Goal: Use online tool/utility: Utilize a website feature to perform a specific function

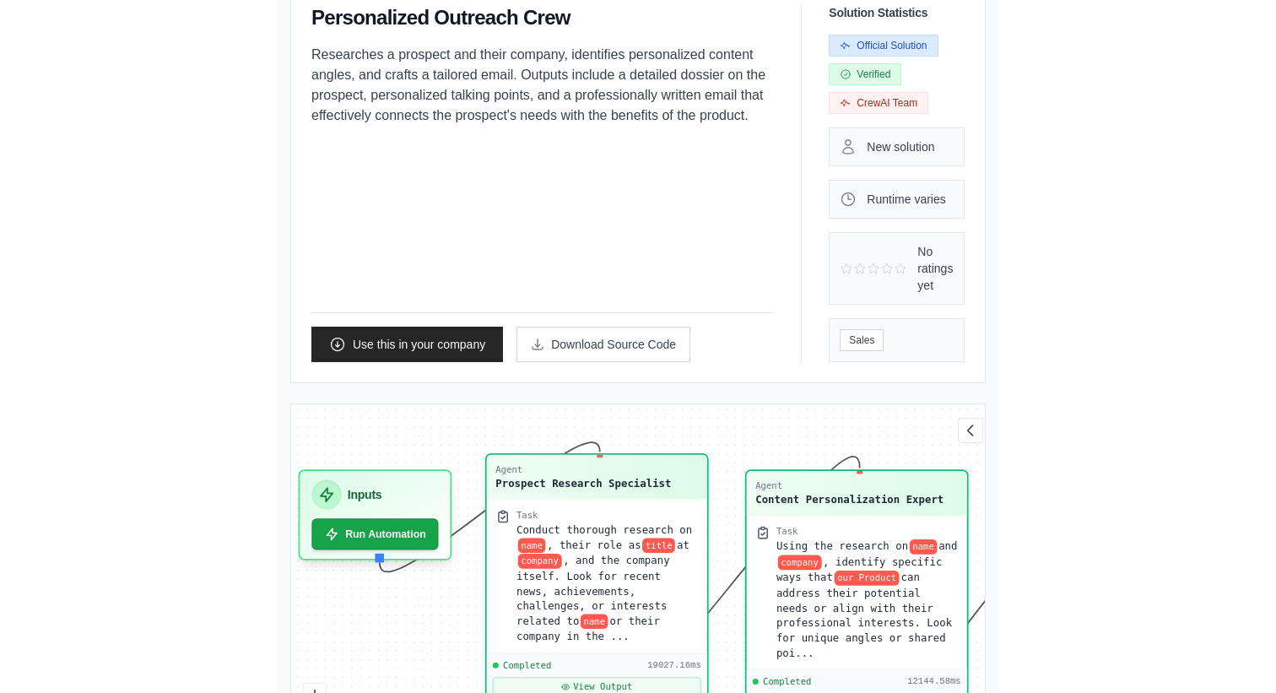
scroll to position [102, 0]
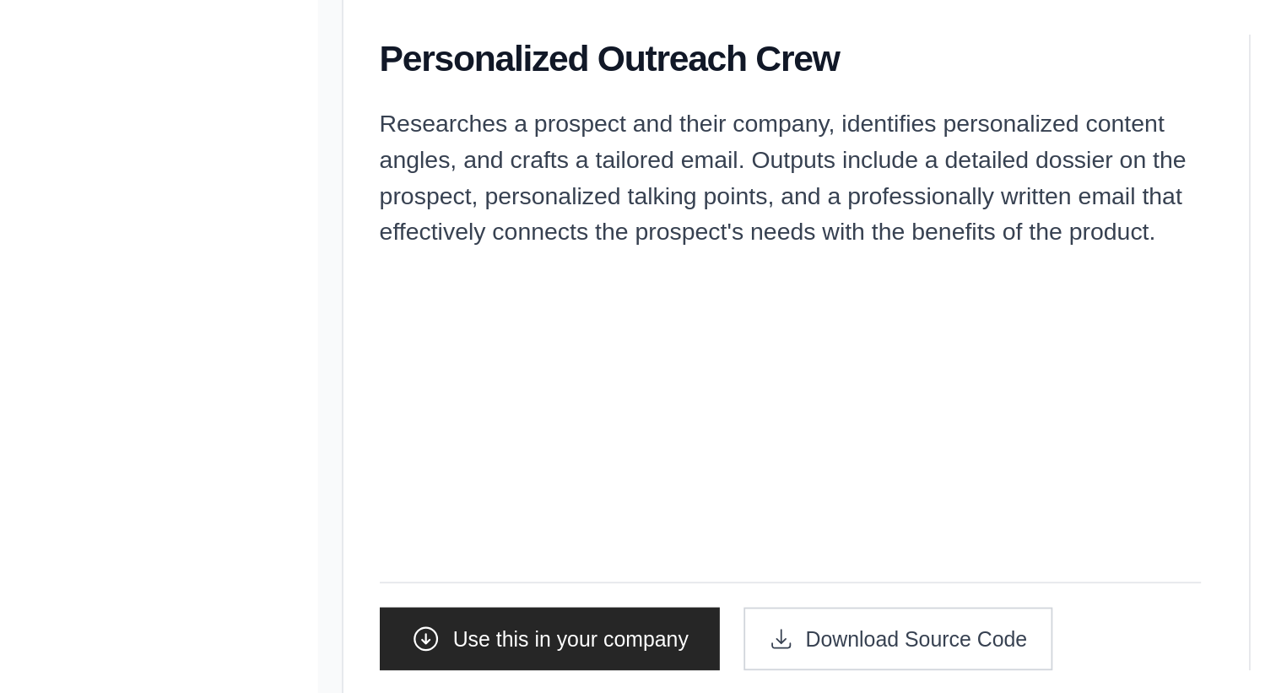
click at [311, 137] on p "Researches a prospect and their company, identifies personalized content angles…" at bounding box center [542, 149] width 463 height 81
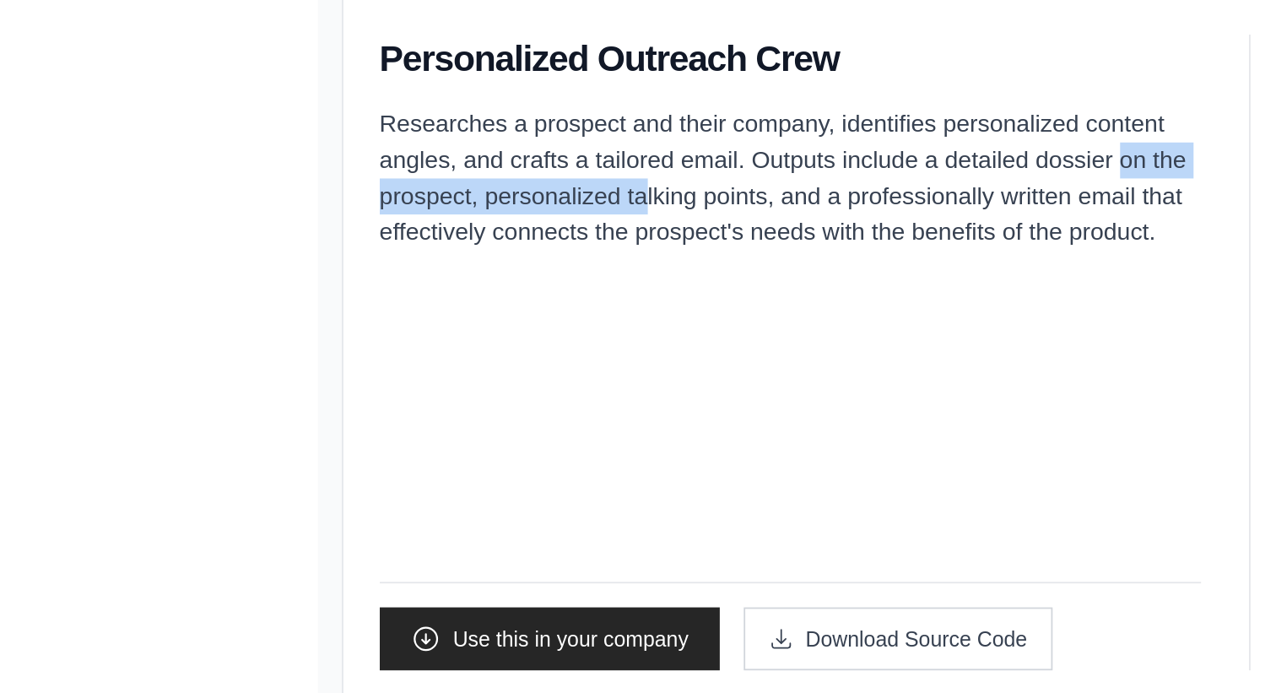
drag, startPoint x: 252, startPoint y: 138, endPoint x: 441, endPoint y: 141, distance: 190.0
click at [441, 141] on p "Researches a prospect and their company, identifies personalized content angles…" at bounding box center [542, 149] width 463 height 81
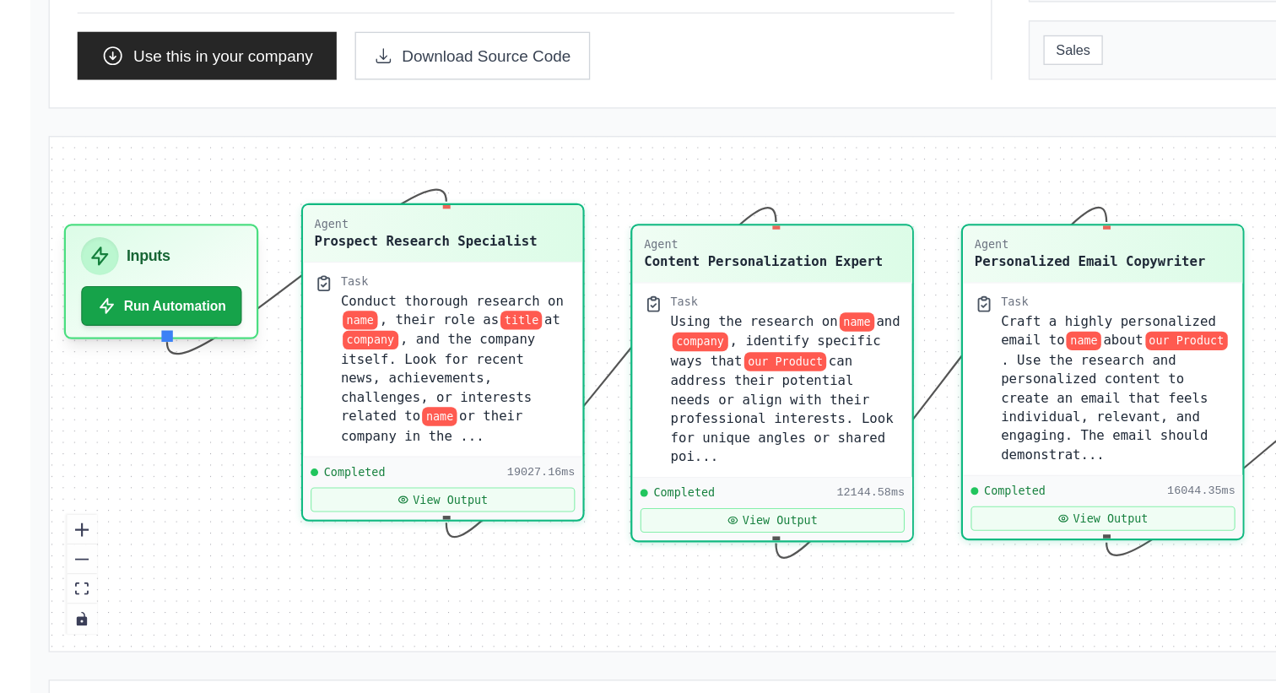
scroll to position [218, 0]
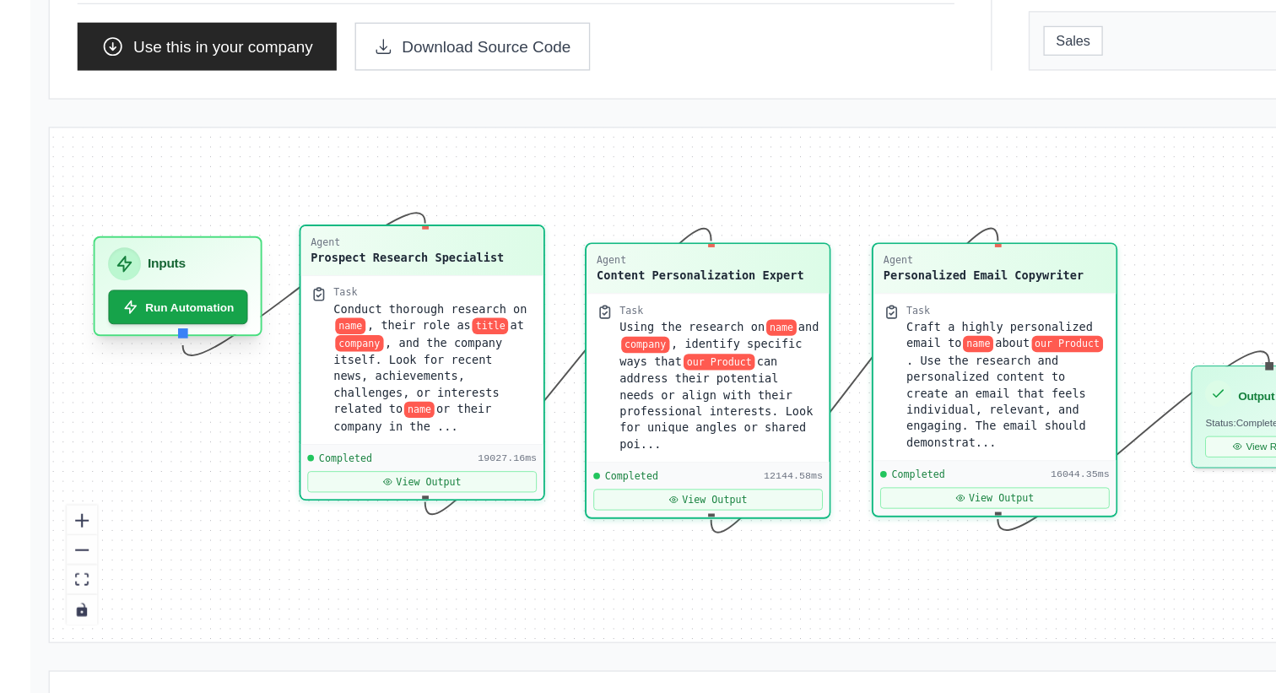
click at [179, 372] on h3 "Inputs" at bounding box center [168, 376] width 28 height 14
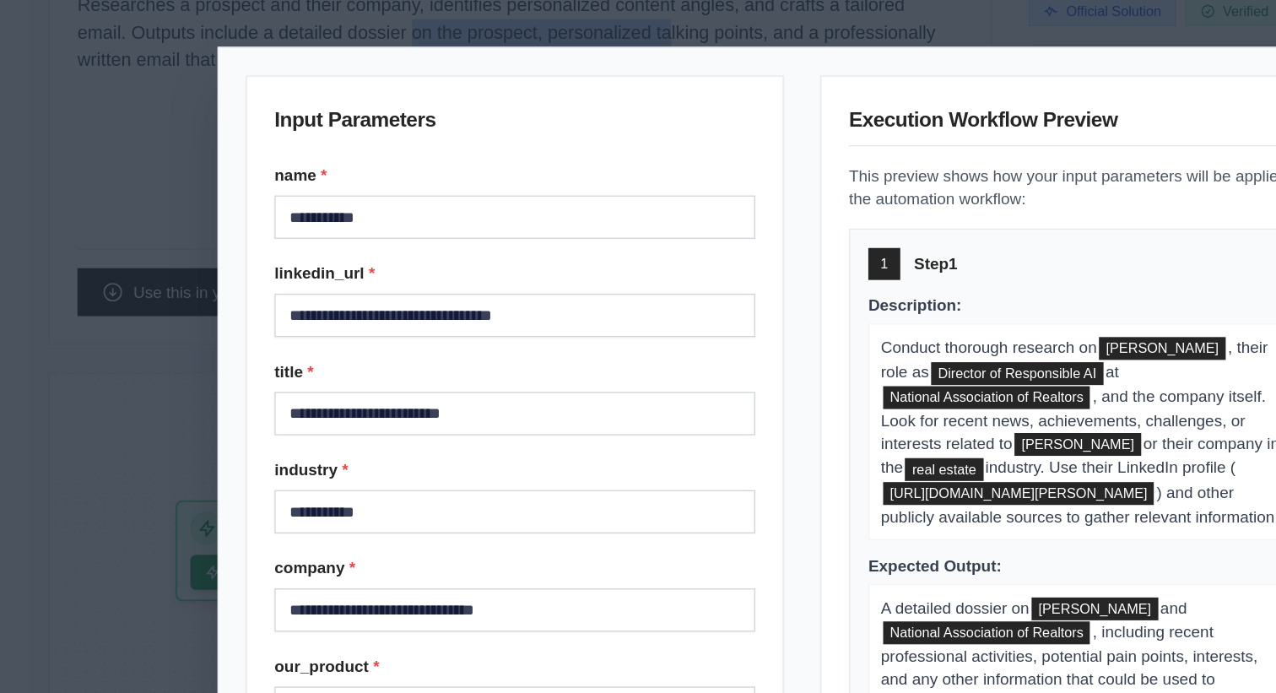
scroll to position [3, 0]
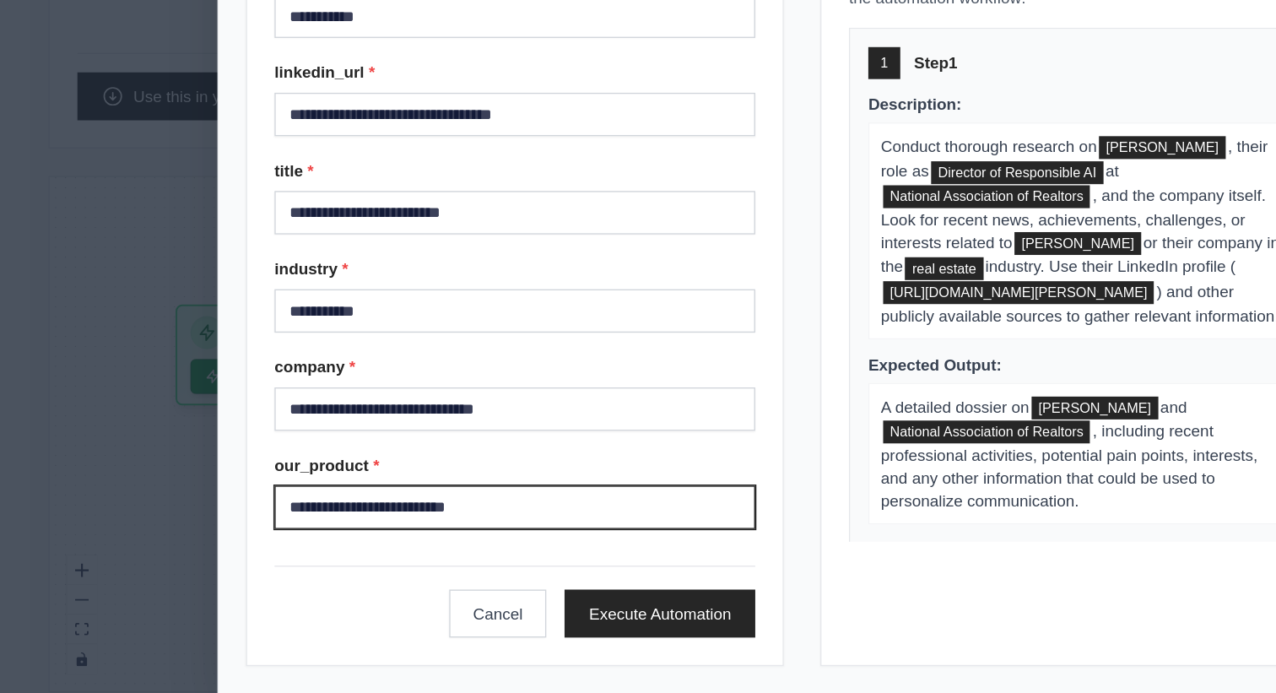
click at [345, 524] on input "**********" at bounding box center [425, 520] width 355 height 32
click at [345, 523] on input "**********" at bounding box center [425, 520] width 355 height 32
click at [464, 522] on input "**********" at bounding box center [425, 520] width 355 height 32
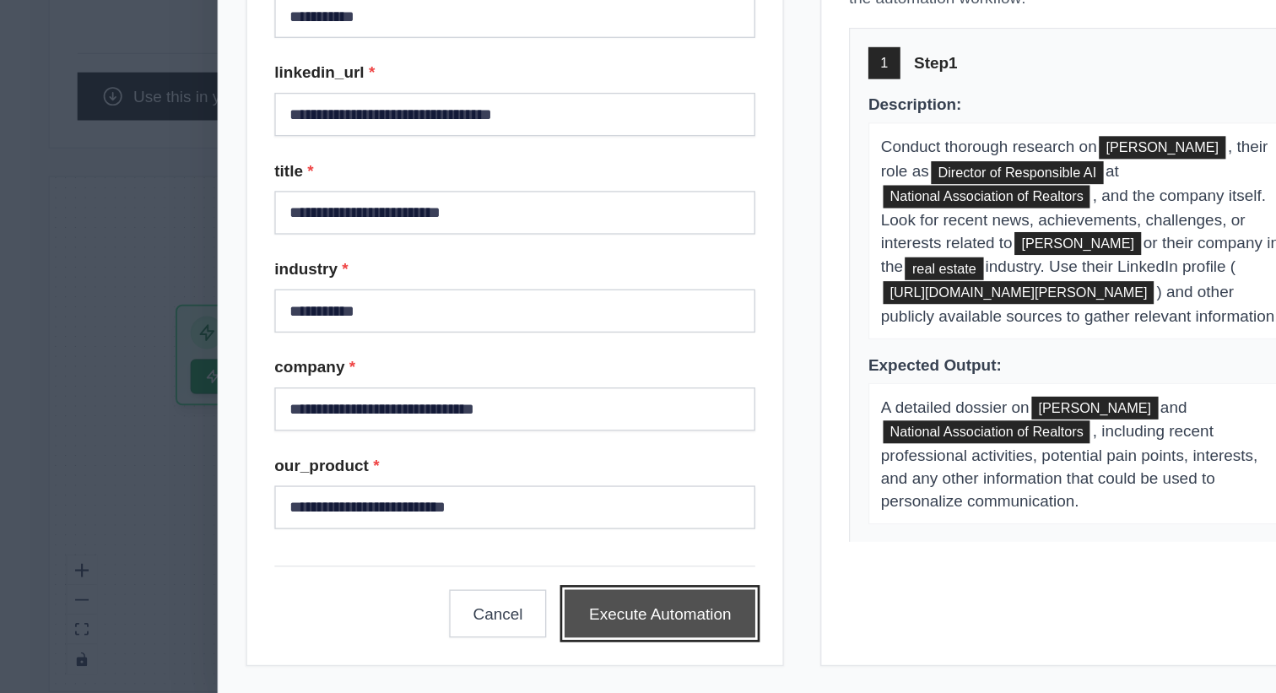
click at [540, 601] on button "Execute Automation" at bounding box center [533, 598] width 141 height 35
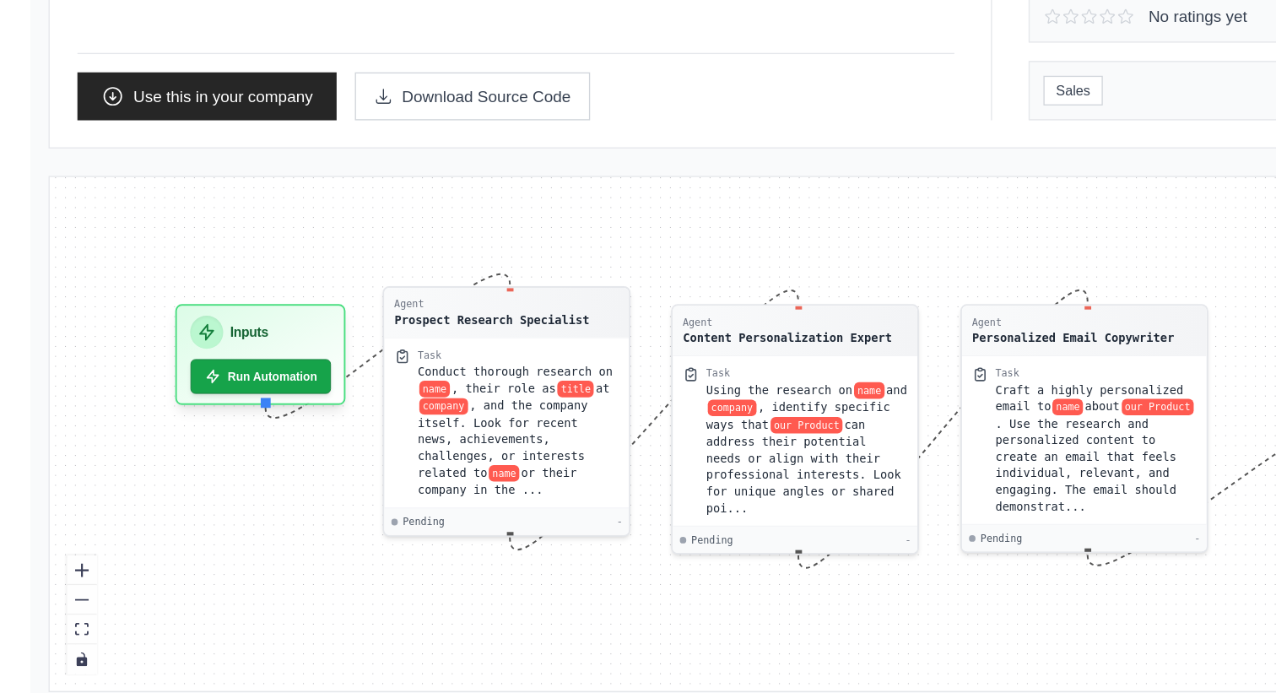
scroll to position [41, 0]
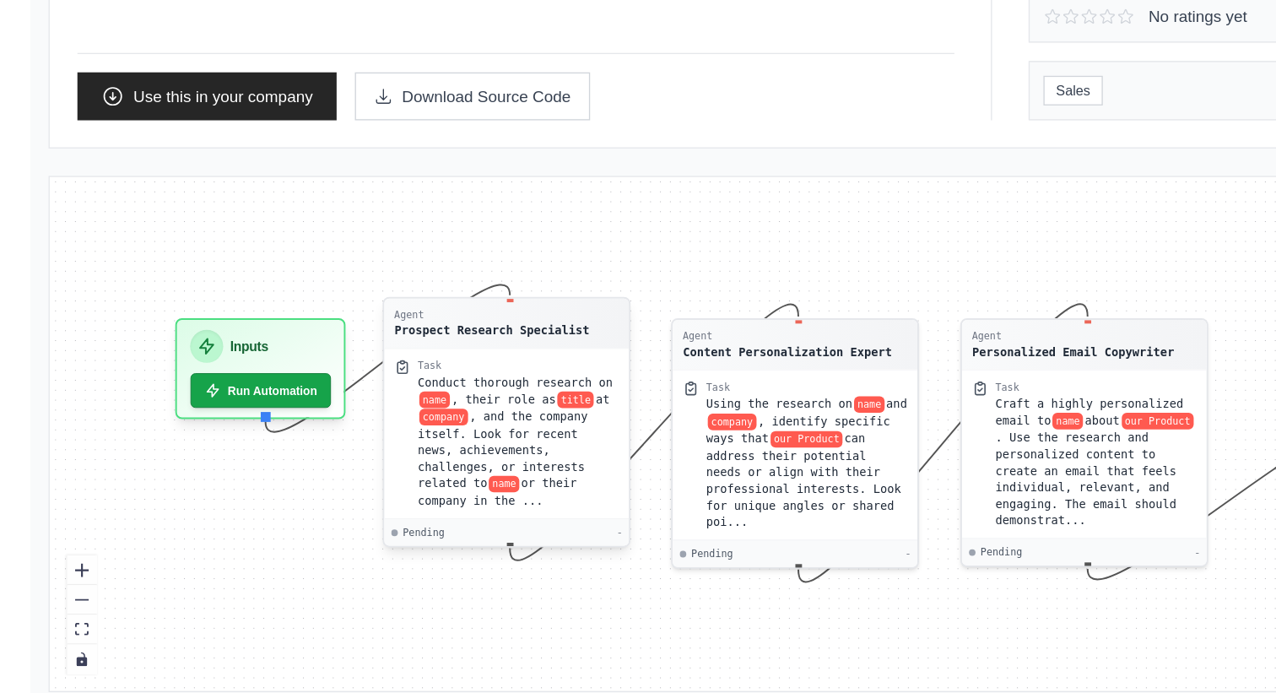
click at [427, 383] on div "Prospect Research Specialist" at bounding box center [409, 389] width 144 height 12
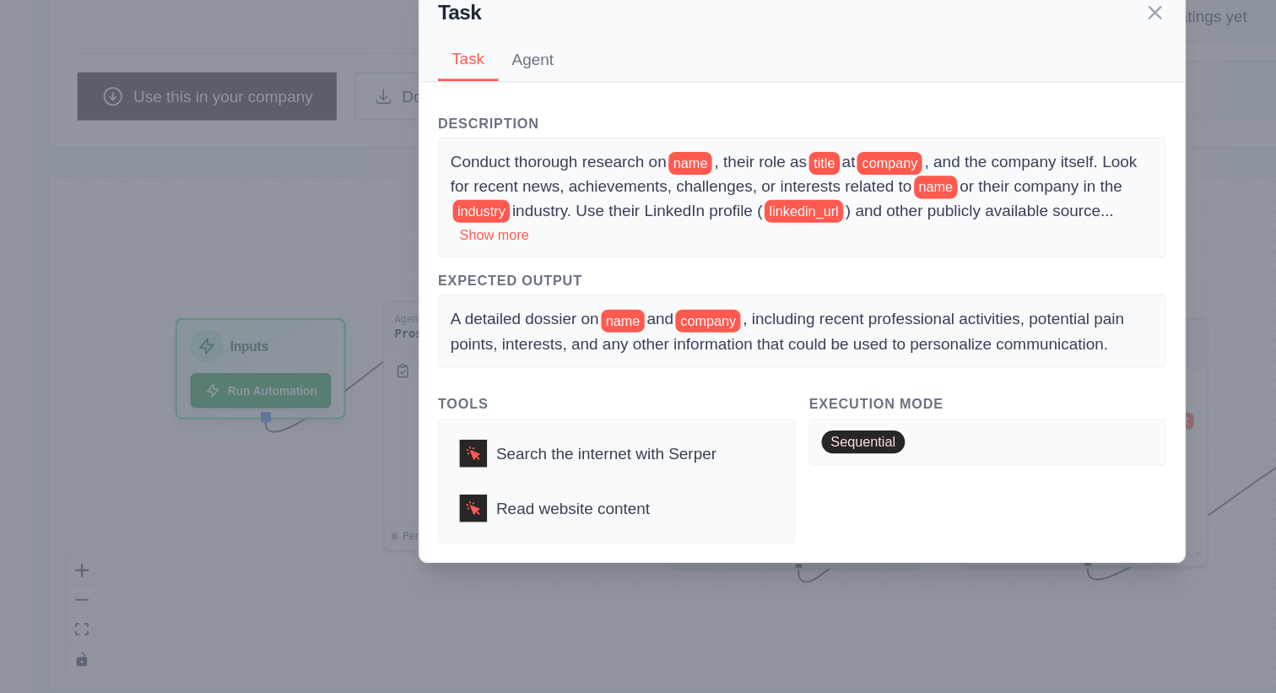
click at [441, 187] on button "Agent" at bounding box center [439, 189] width 51 height 32
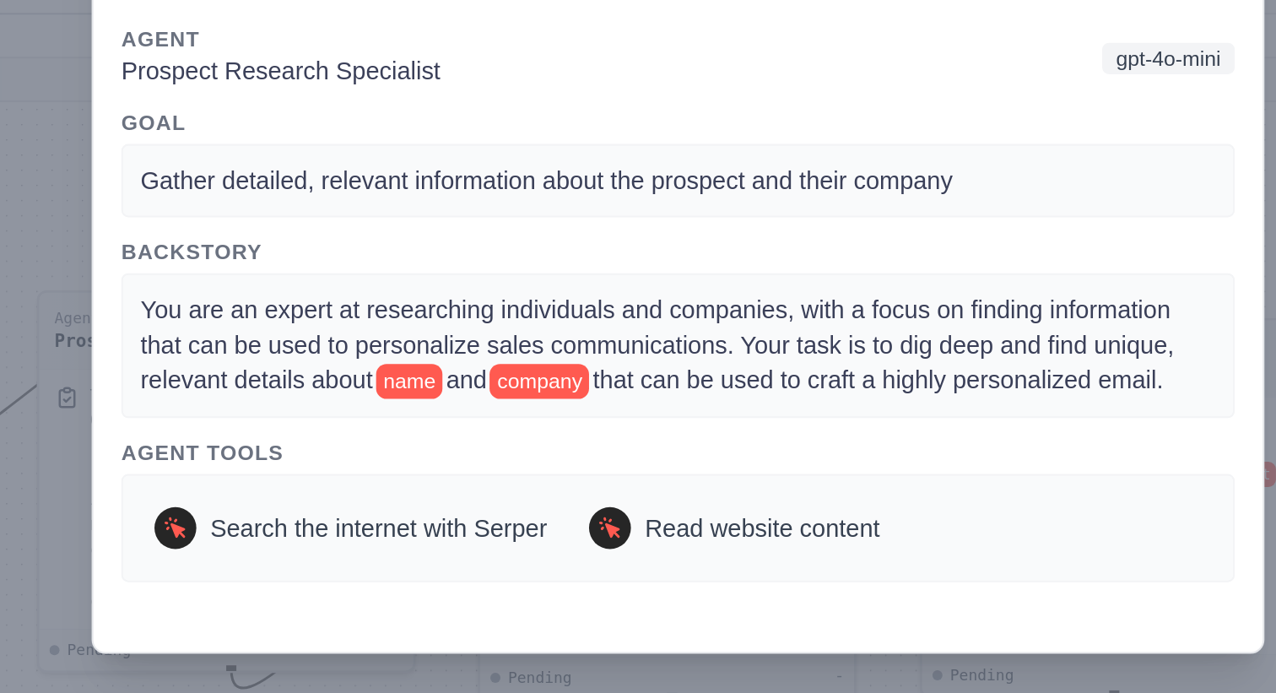
click at [506, 394] on span "You are an expert at researching individuals and companies, with a focus on fin…" at bounding box center [629, 393] width 503 height 47
click at [628, 391] on span "You are an expert at researching individuals and companies, with a focus on fin…" at bounding box center [629, 393] width 503 height 47
click at [432, 414] on span "You are an expert at researching individuals and companies, with a focus on fin…" at bounding box center [629, 393] width 503 height 47
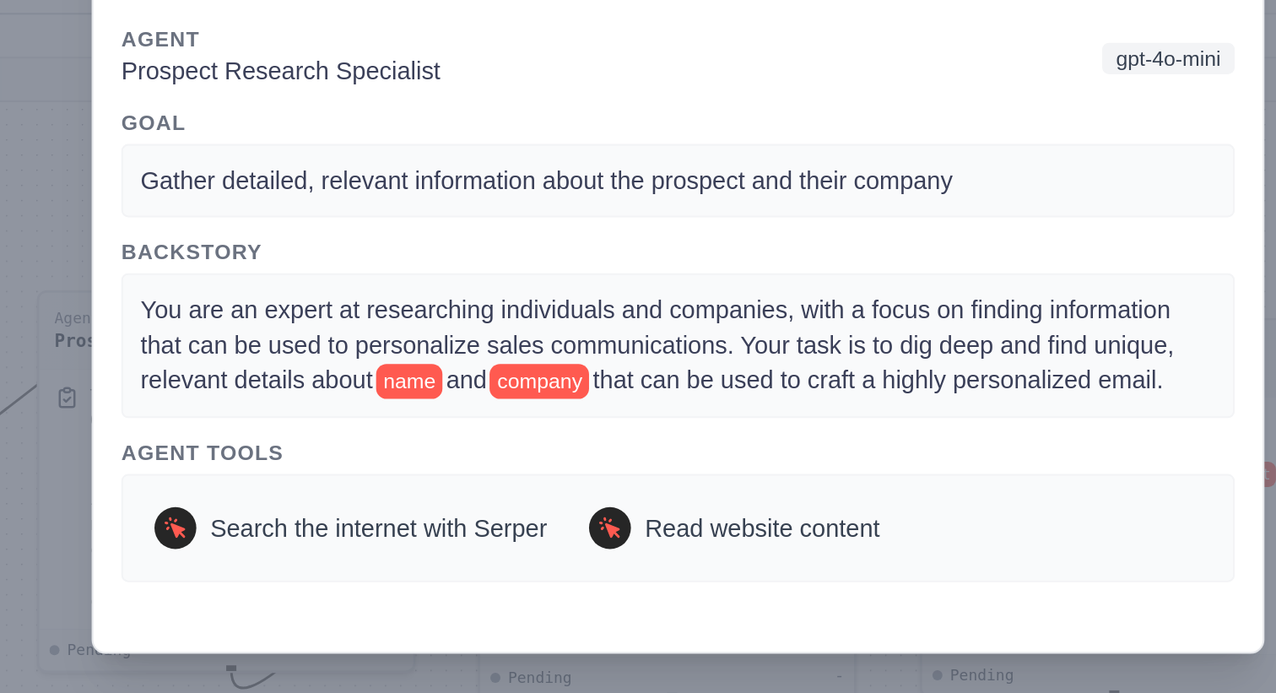
click at [432, 414] on span "You are an expert at researching individuals and companies, with a focus on fin…" at bounding box center [629, 393] width 503 height 47
click at [816, 409] on span "that can be used to craft a highly personalized email." at bounding box center [735, 410] width 276 height 14
drag, startPoint x: 476, startPoint y: 484, endPoint x: 573, endPoint y: 485, distance: 97.1
click at [573, 485] on span "Search the internet with Serper" at bounding box center [493, 482] width 163 height 17
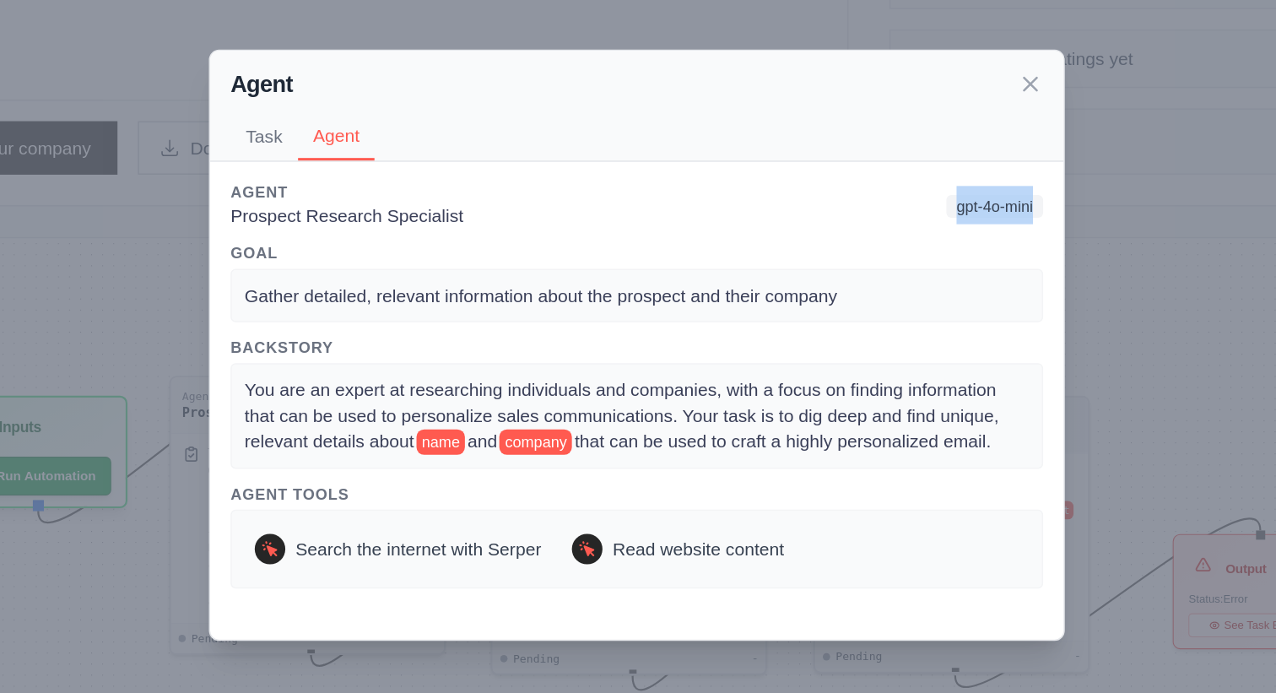
drag, startPoint x: 849, startPoint y: 257, endPoint x: 905, endPoint y: 260, distance: 55.8
click at [906, 260] on span "gpt-4o-mini" at bounding box center [875, 254] width 64 height 15
click at [877, 257] on span "gpt-4o-mini" at bounding box center [875, 254] width 64 height 15
click at [900, 174] on icon at bounding box center [899, 174] width 8 height 8
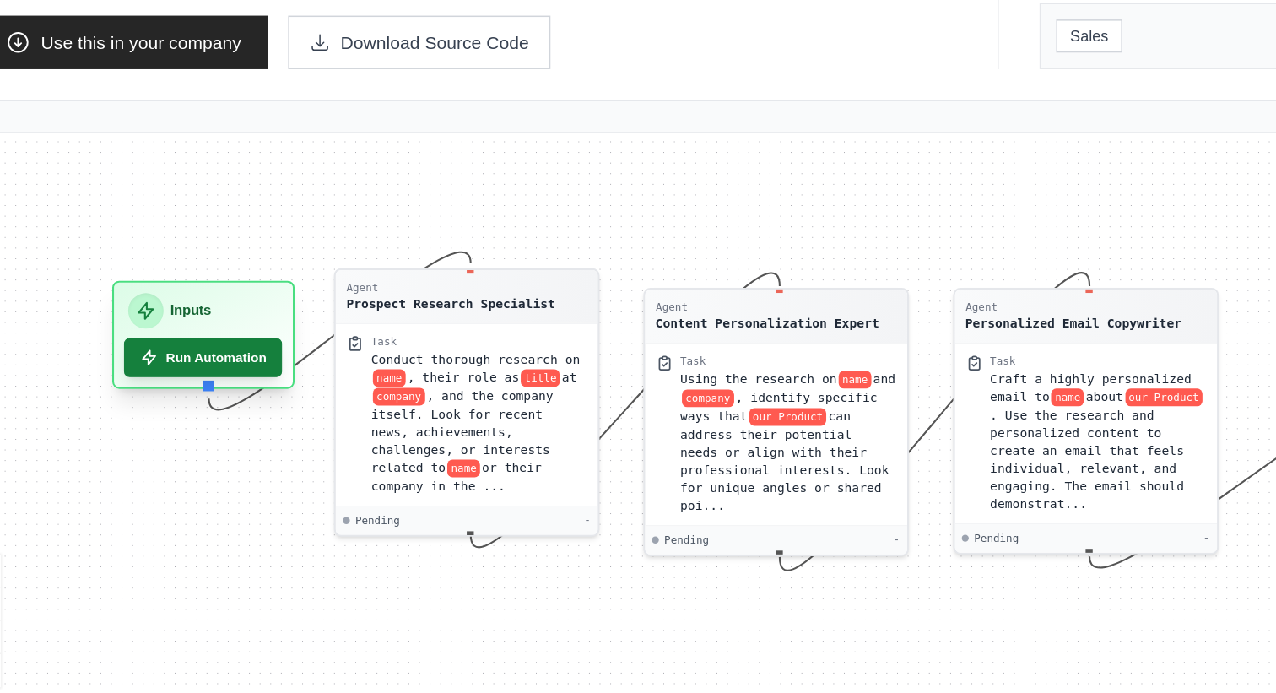
click at [268, 429] on button "Run Automation" at bounding box center [250, 425] width 105 height 26
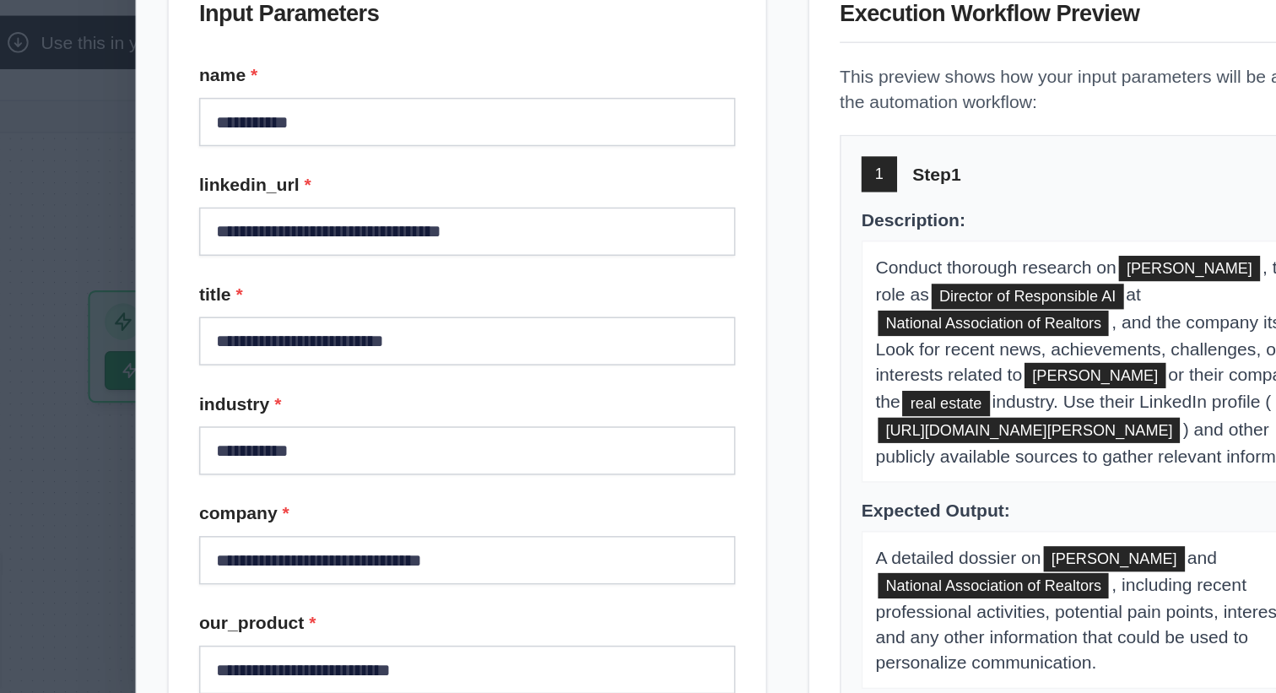
scroll to position [111, 0]
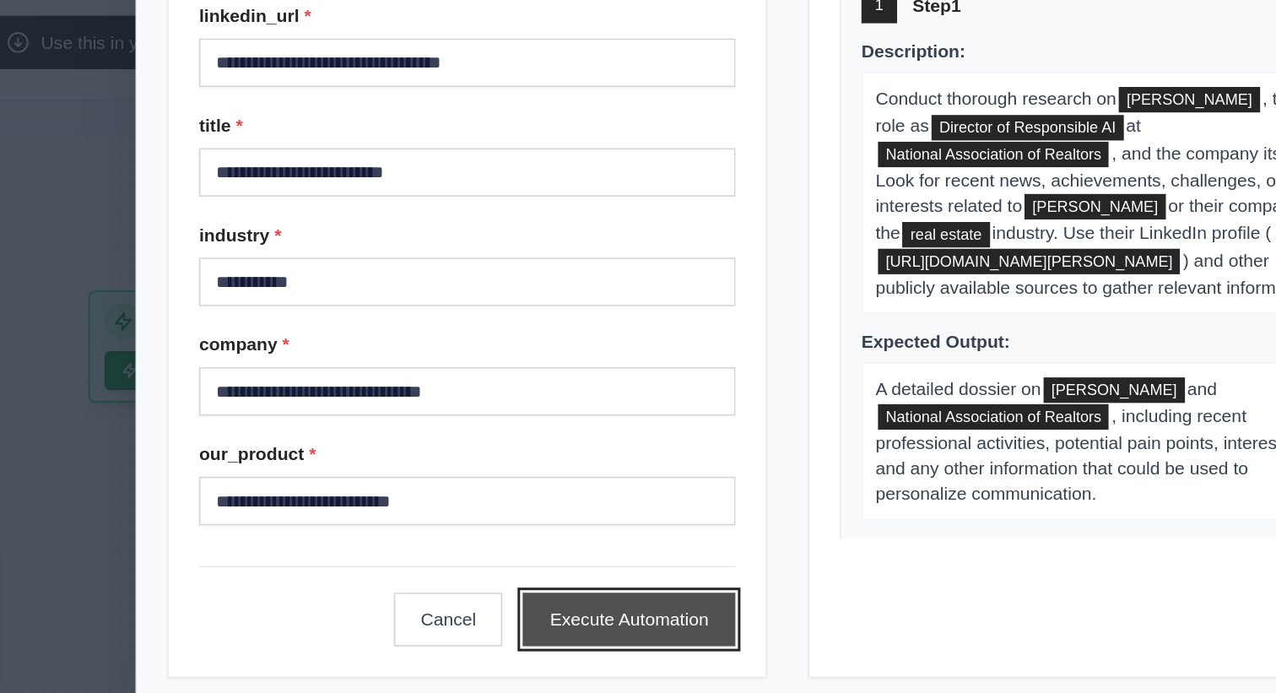
click at [539, 601] on button "Execute Automation" at bounding box center [533, 598] width 141 height 35
